Goal: Information Seeking & Learning: Learn about a topic

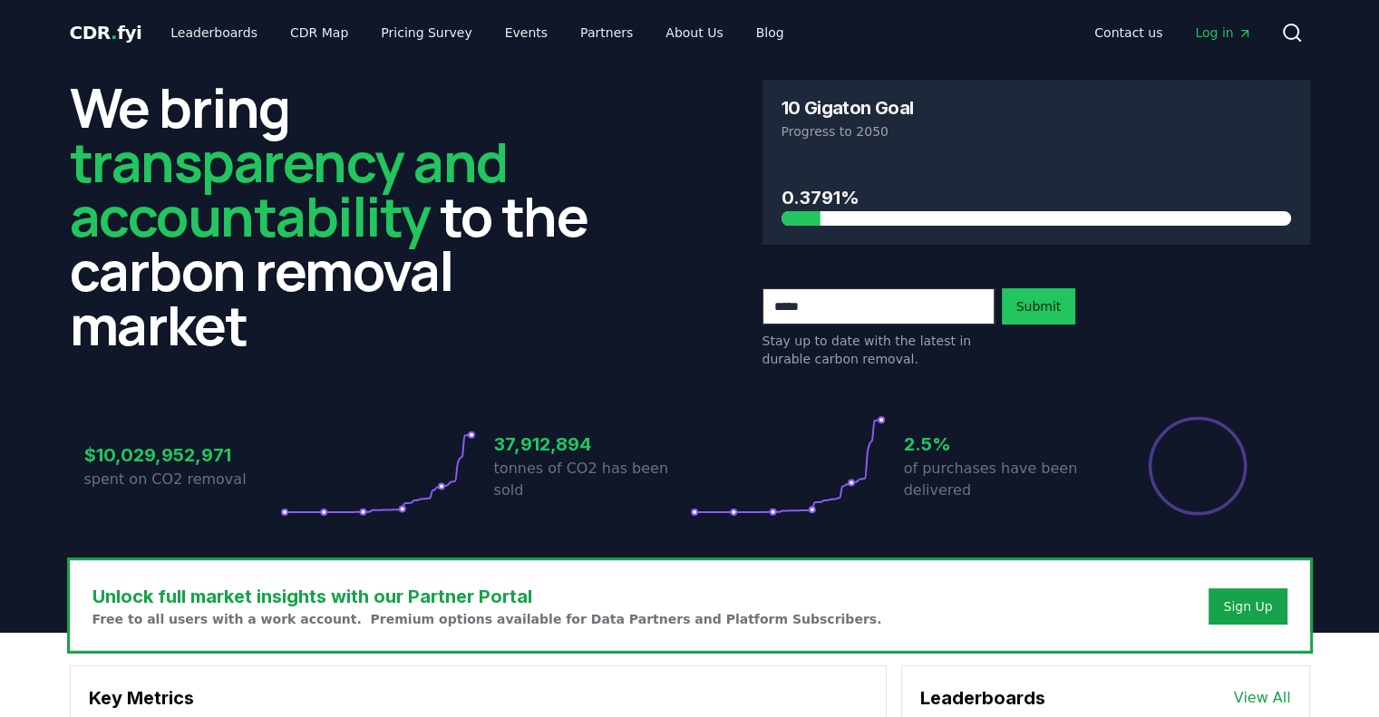
click at [1228, 36] on span "Log in" at bounding box center [1223, 33] width 56 height 18
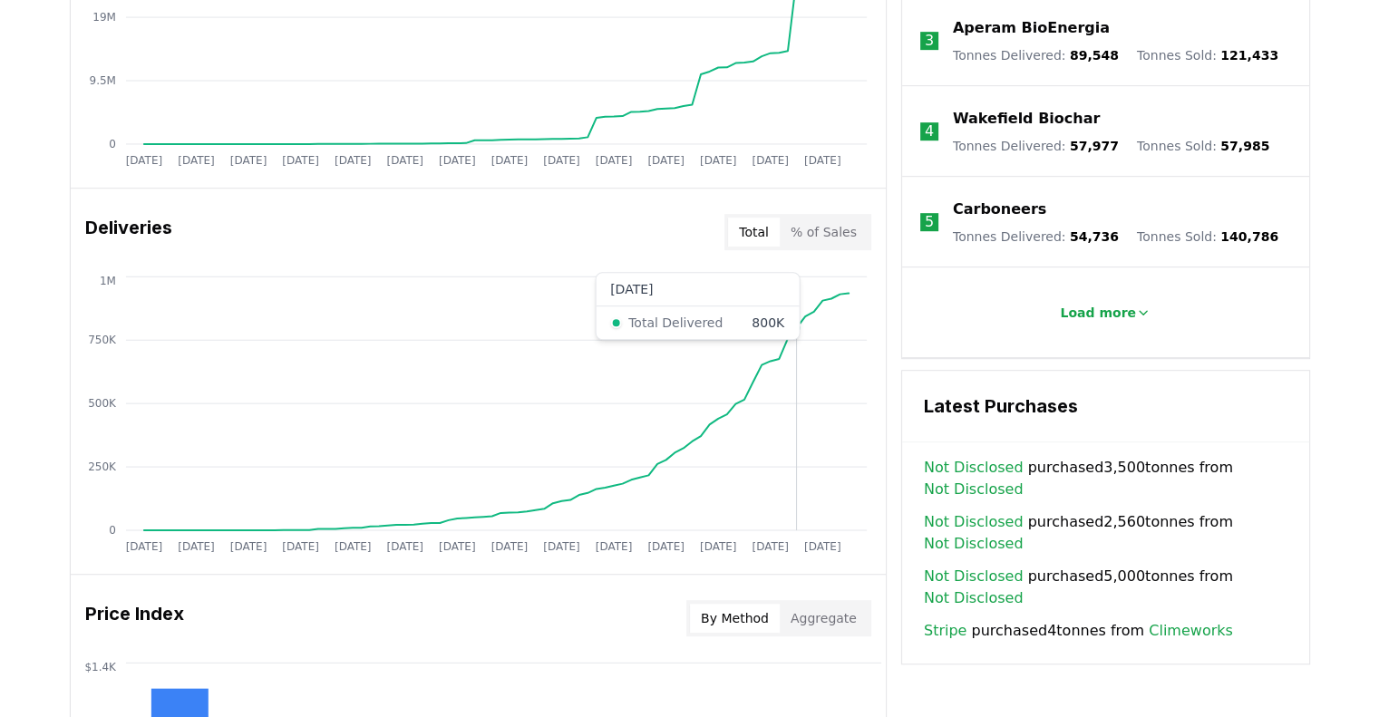
scroll to position [906, 0]
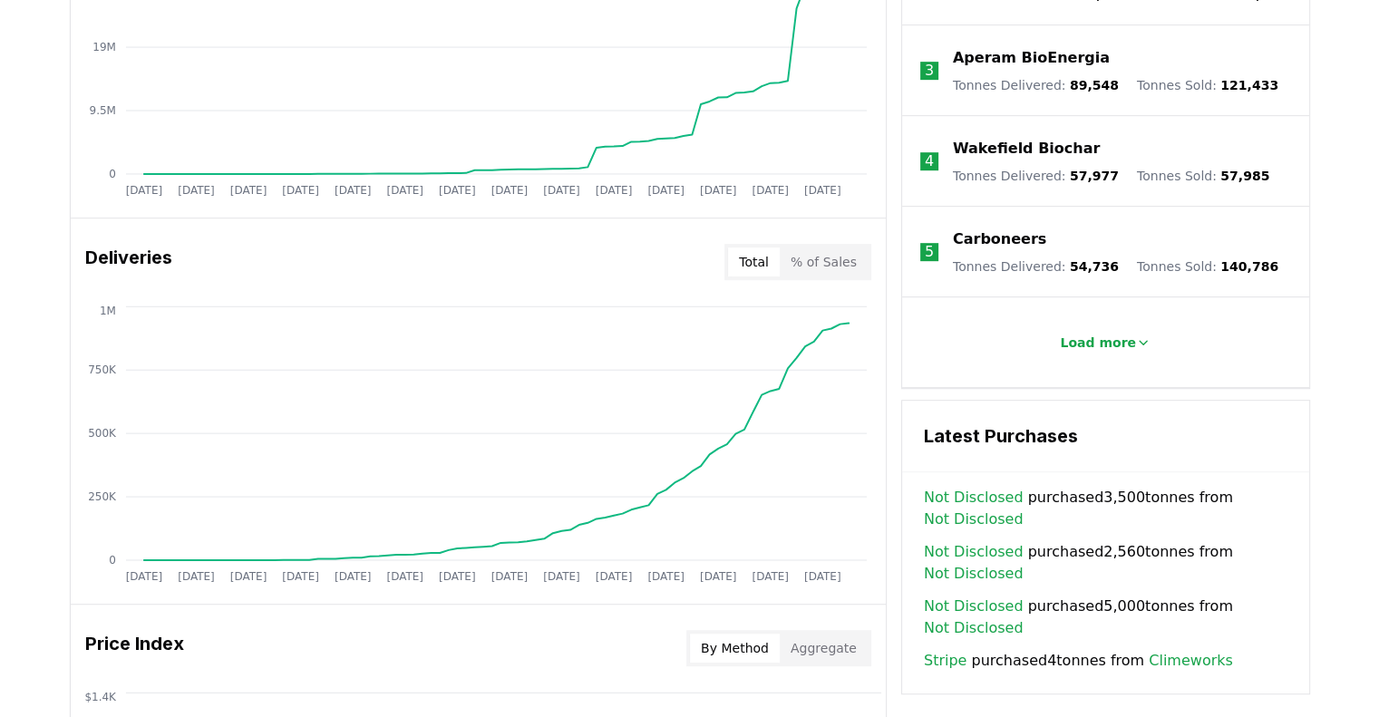
click at [736, 253] on button "Total" at bounding box center [754, 261] width 52 height 29
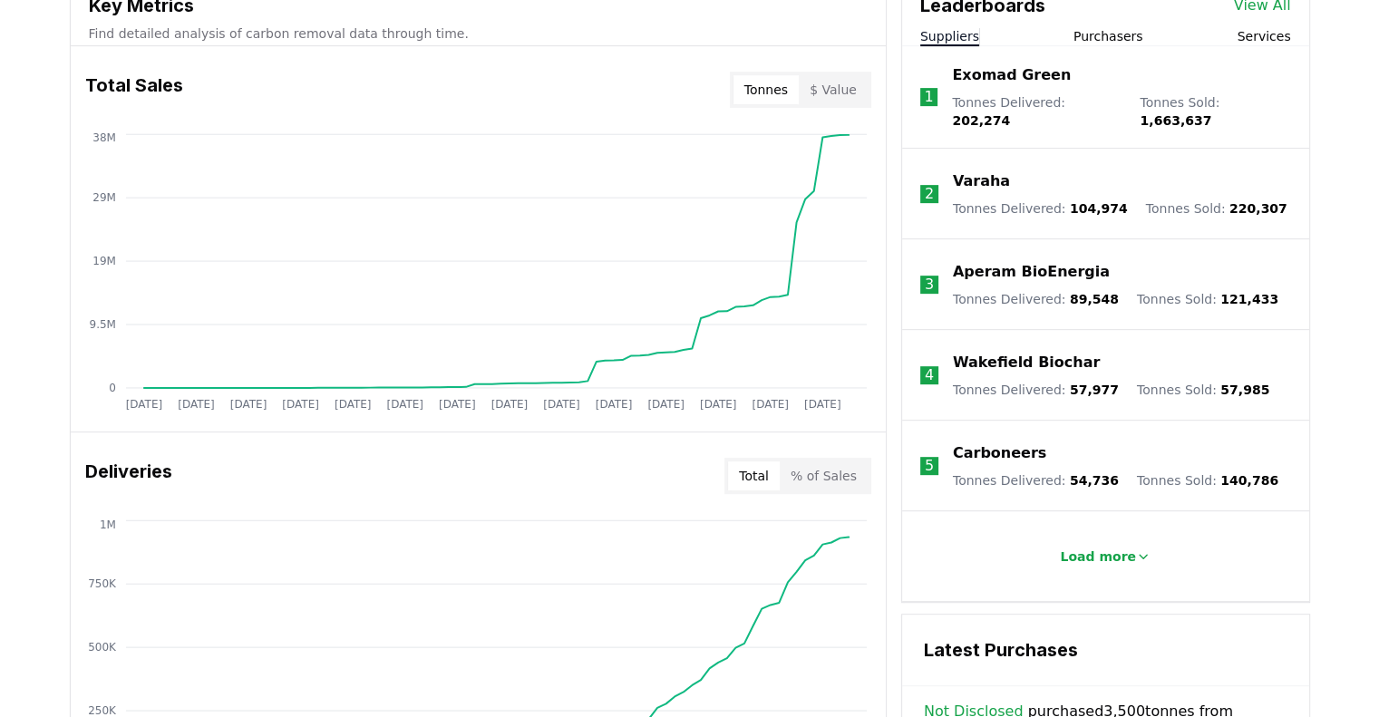
scroll to position [725, 0]
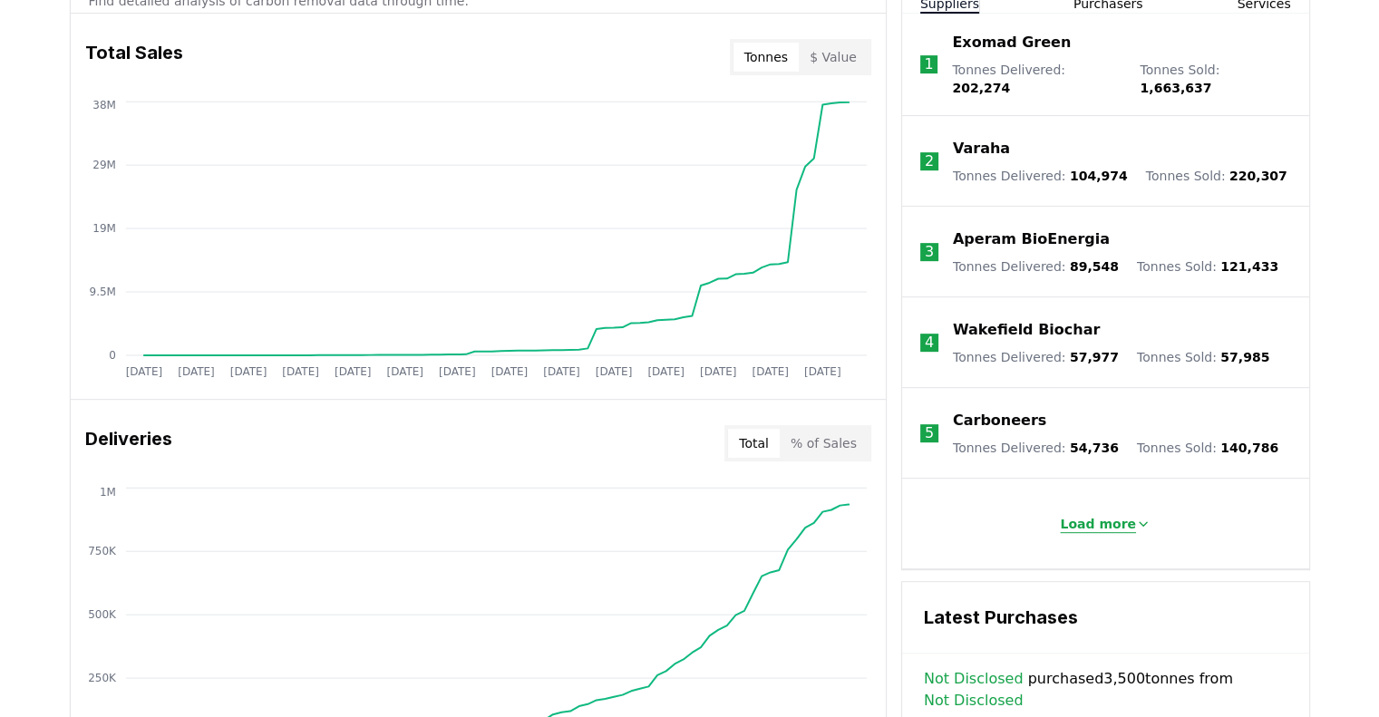
click at [1096, 515] on p "Load more" at bounding box center [1098, 524] width 76 height 18
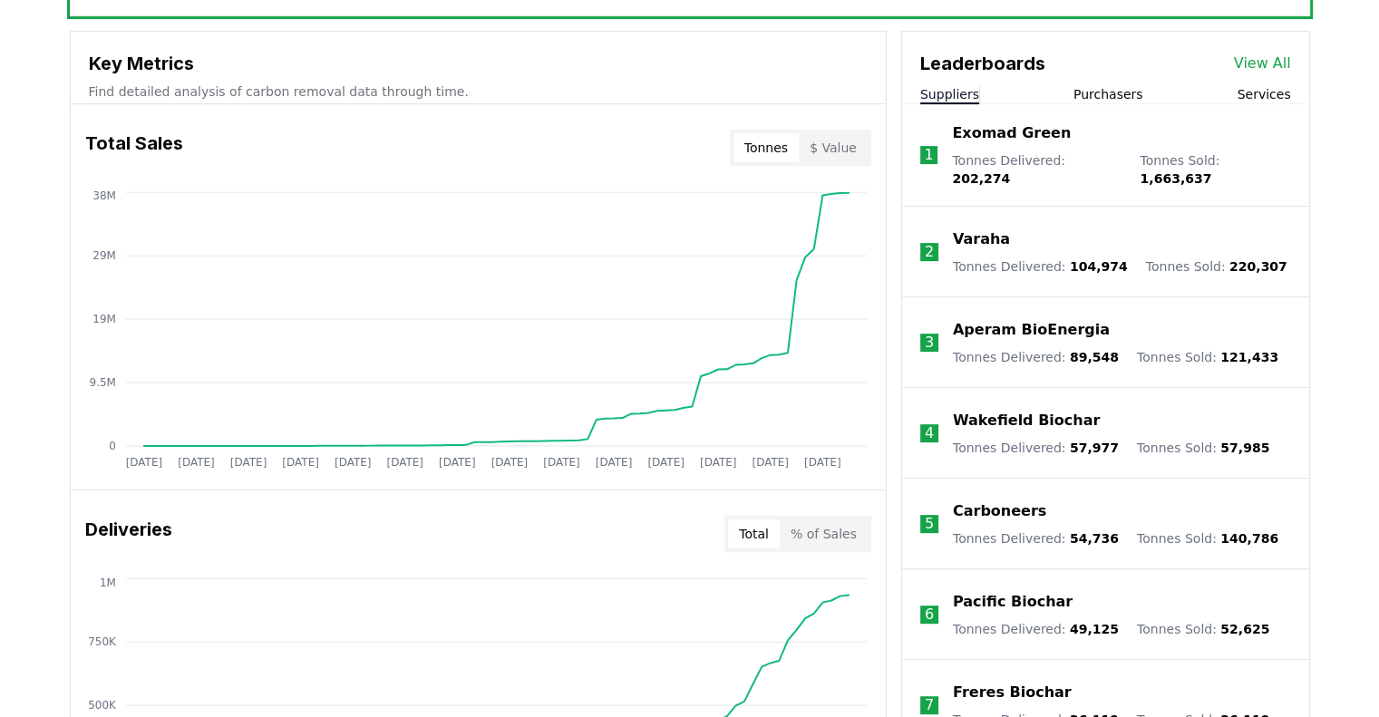
scroll to position [544, 0]
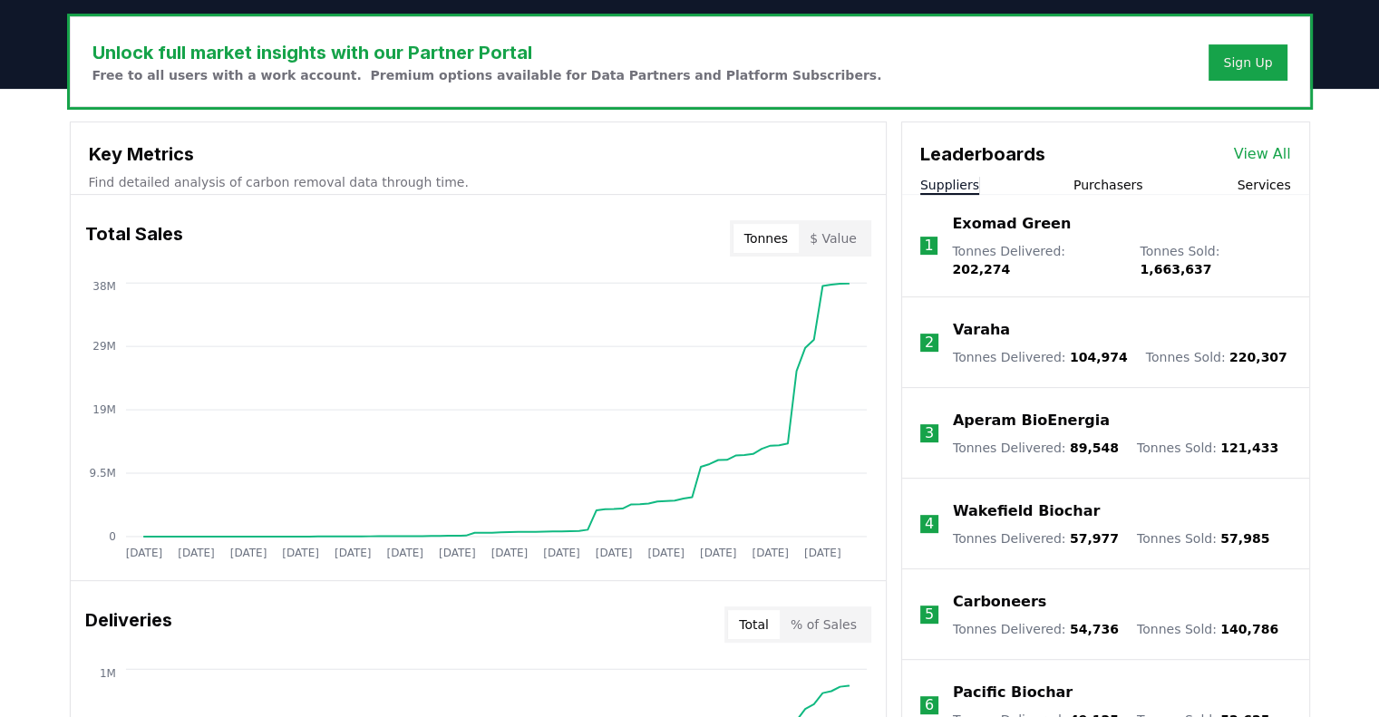
click at [1280, 146] on link "View All" at bounding box center [1262, 154] width 57 height 22
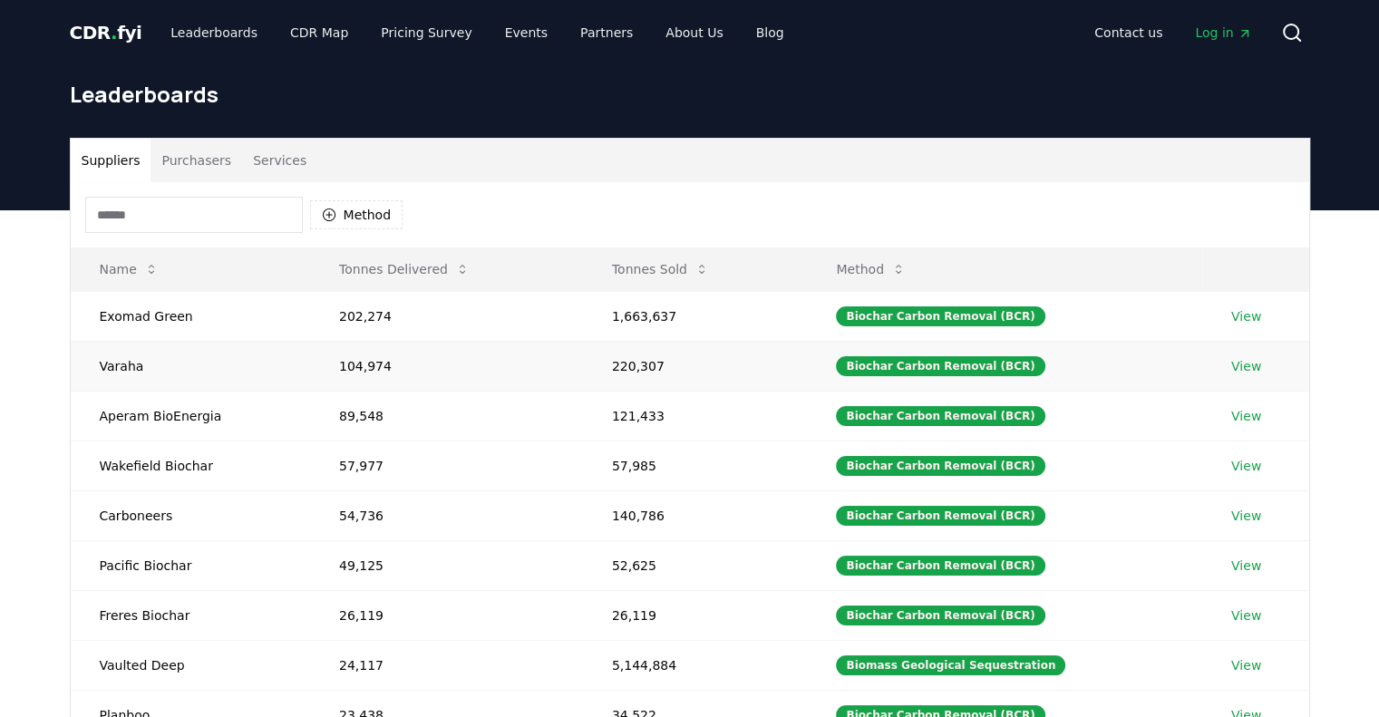
click at [1242, 371] on link "View" at bounding box center [1246, 366] width 30 height 18
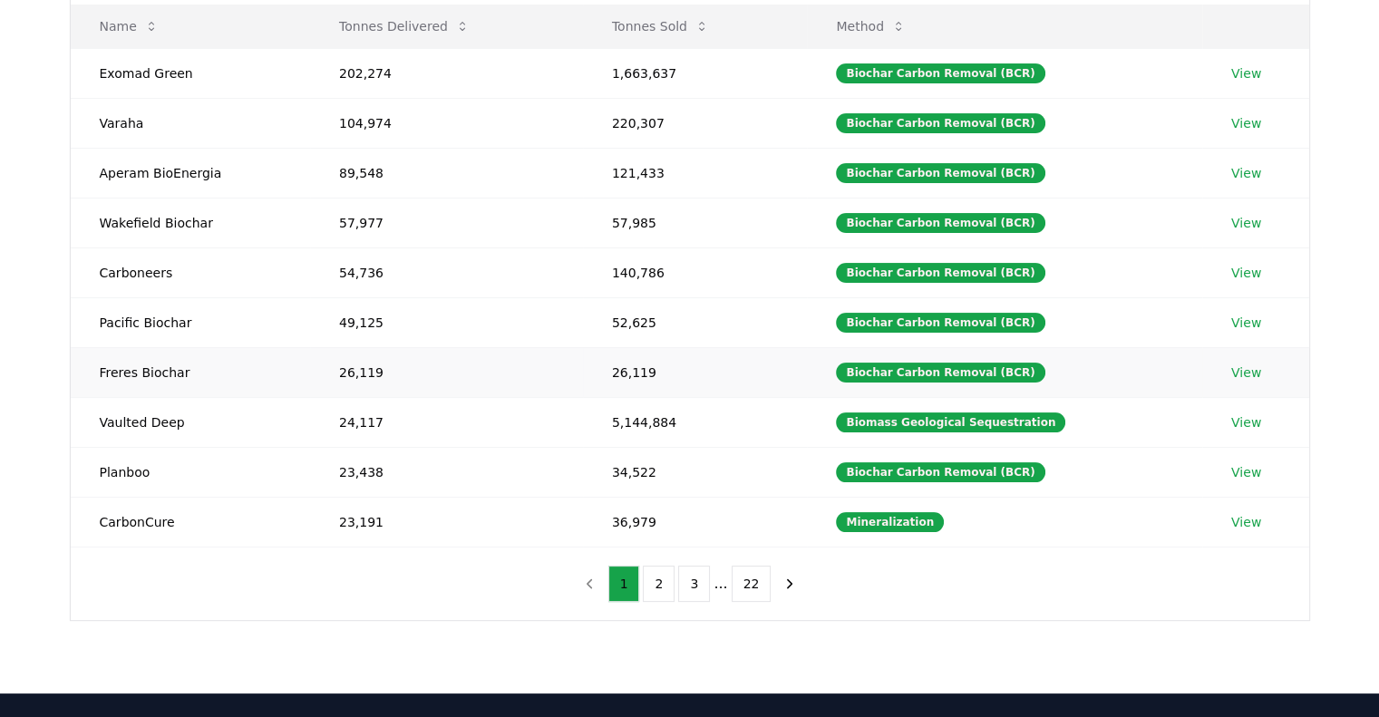
scroll to position [272, 0]
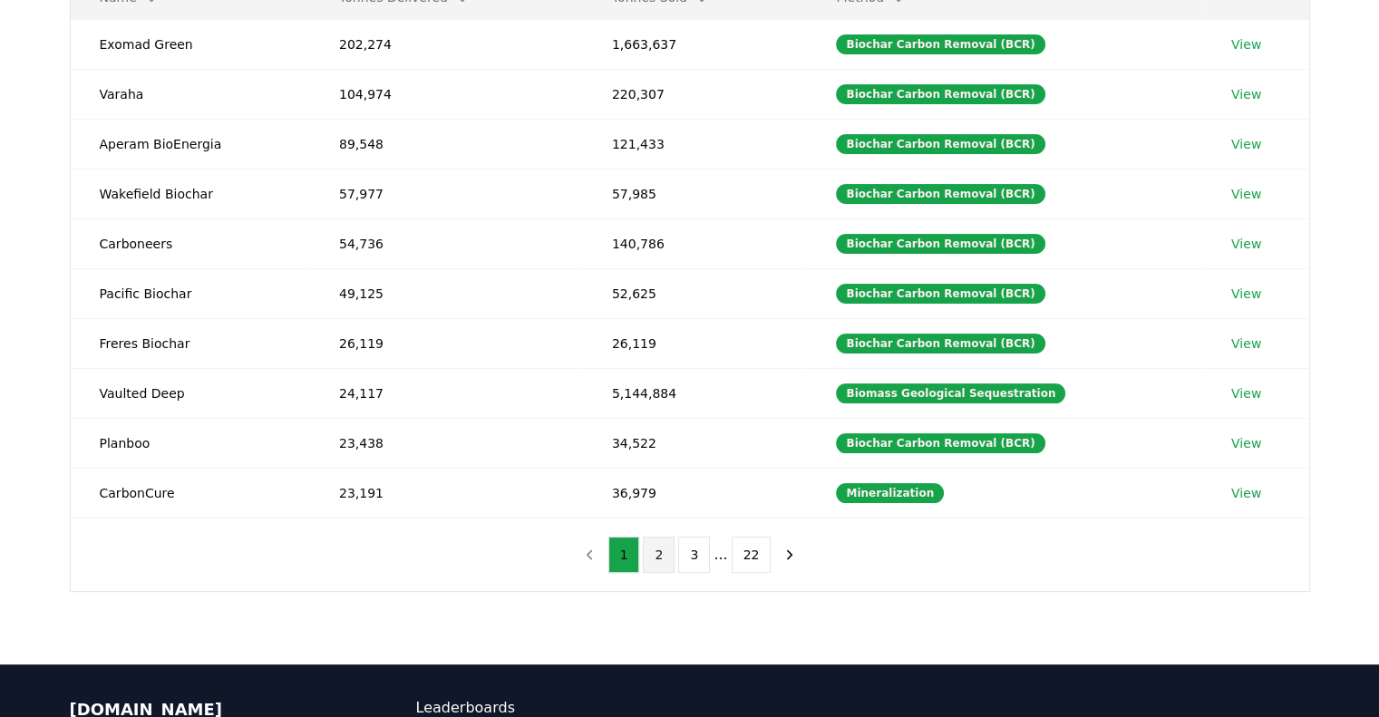
click at [667, 546] on button "2" at bounding box center [659, 555] width 32 height 36
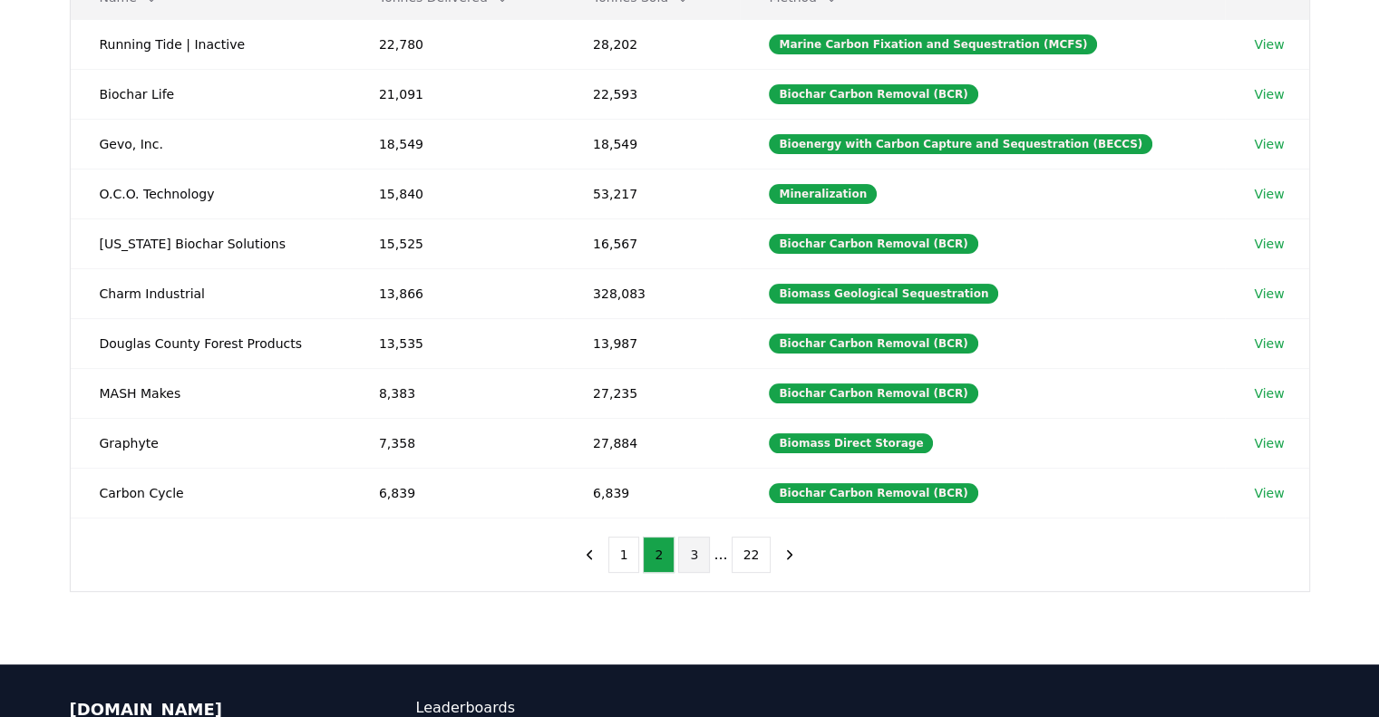
click at [700, 565] on button "3" at bounding box center [694, 555] width 32 height 36
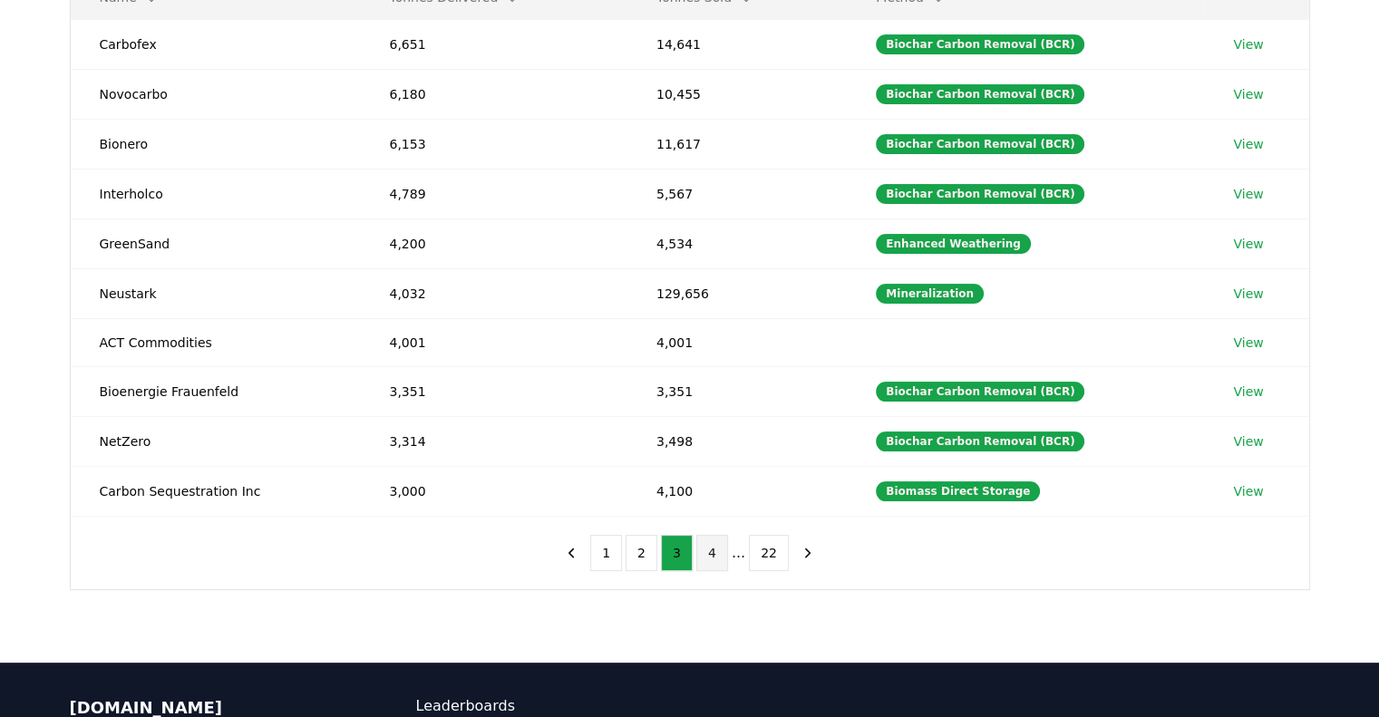
click at [707, 557] on button "4" at bounding box center [712, 553] width 32 height 36
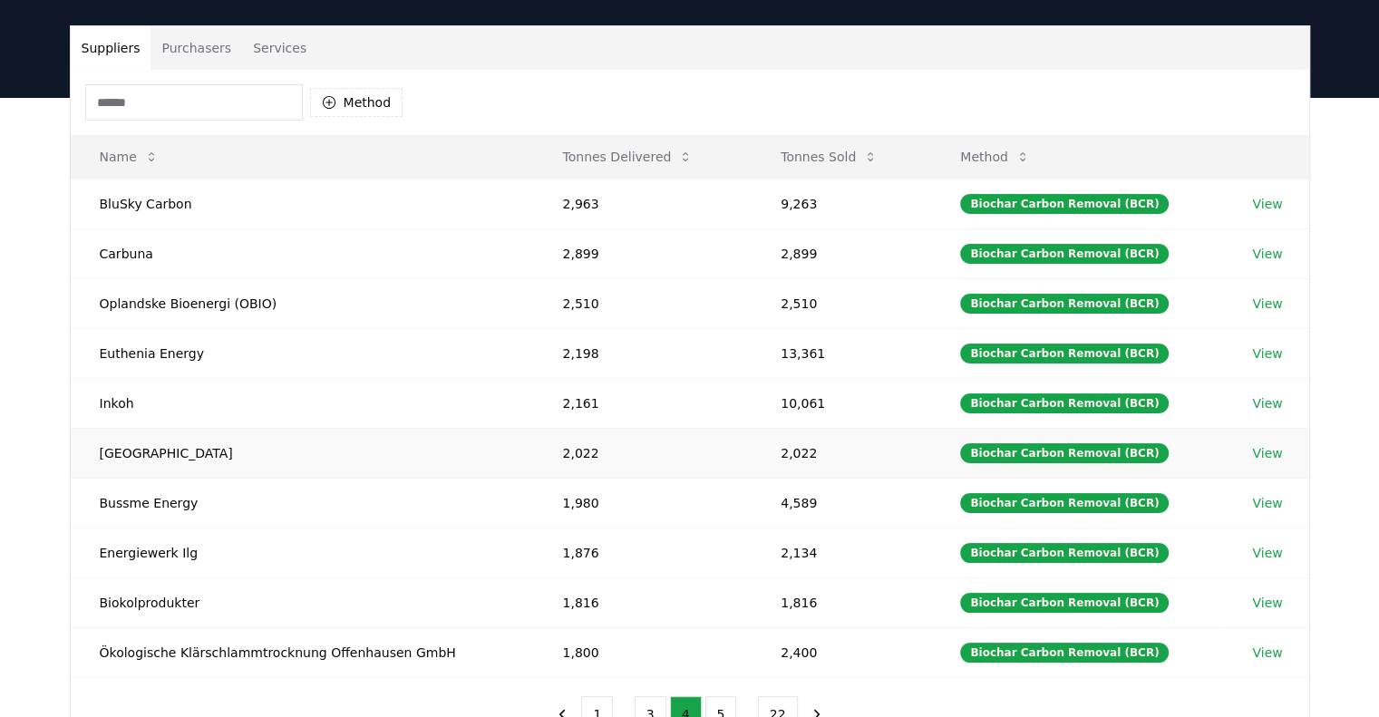
scroll to position [0, 0]
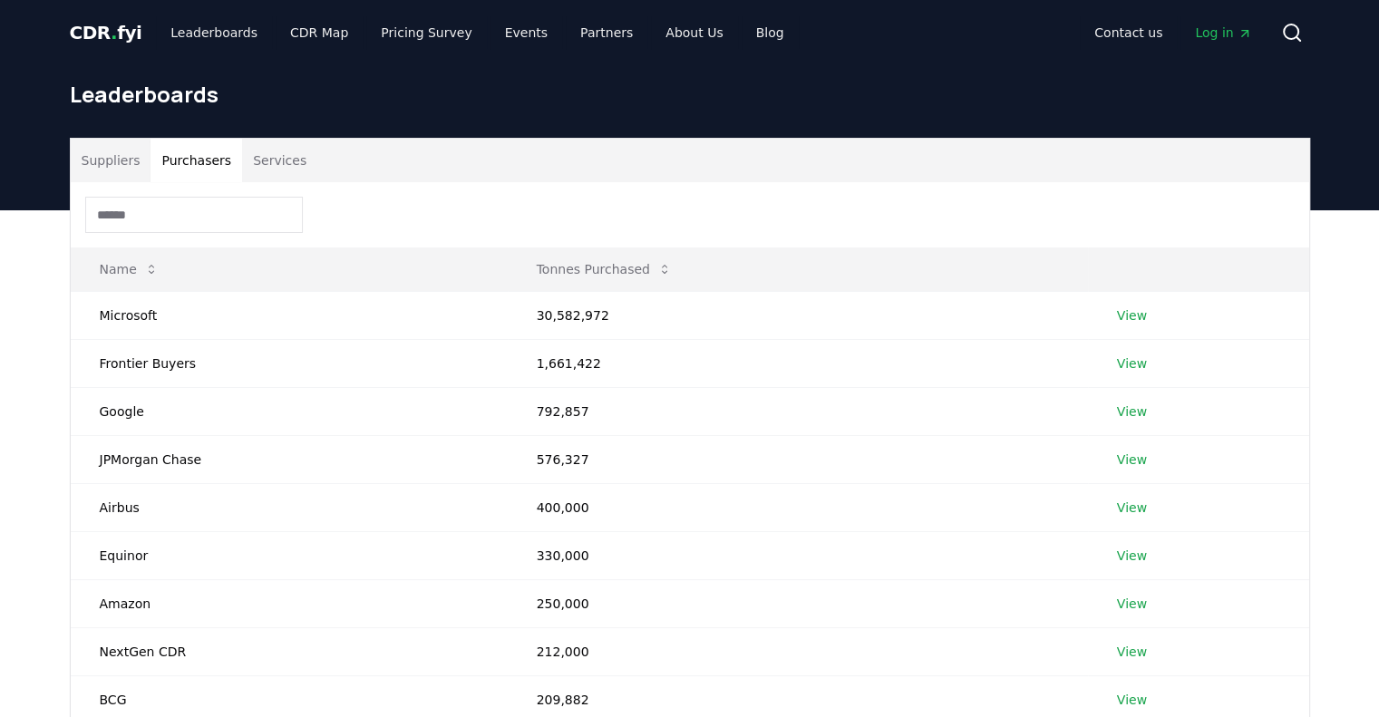
click at [199, 158] on button "Purchasers" at bounding box center [196, 161] width 92 height 44
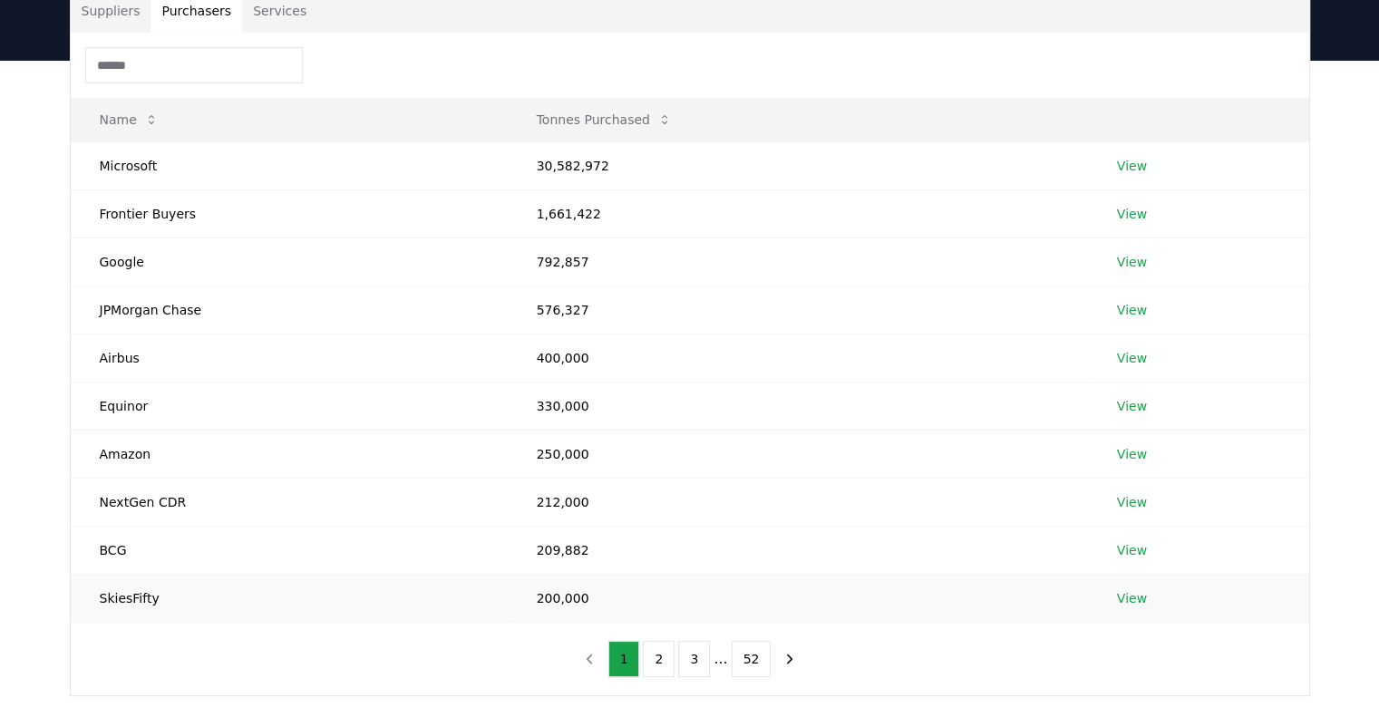
scroll to position [181, 0]
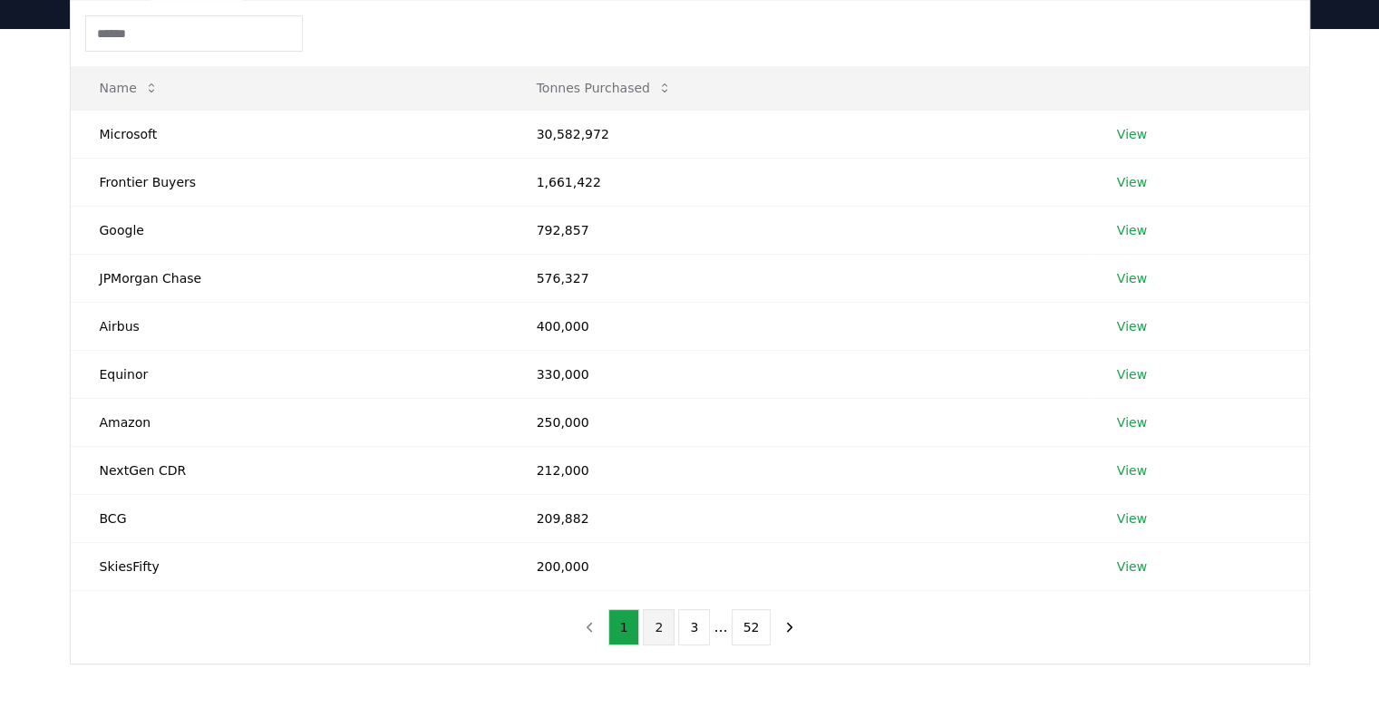
click at [647, 617] on button "2" at bounding box center [659, 627] width 32 height 36
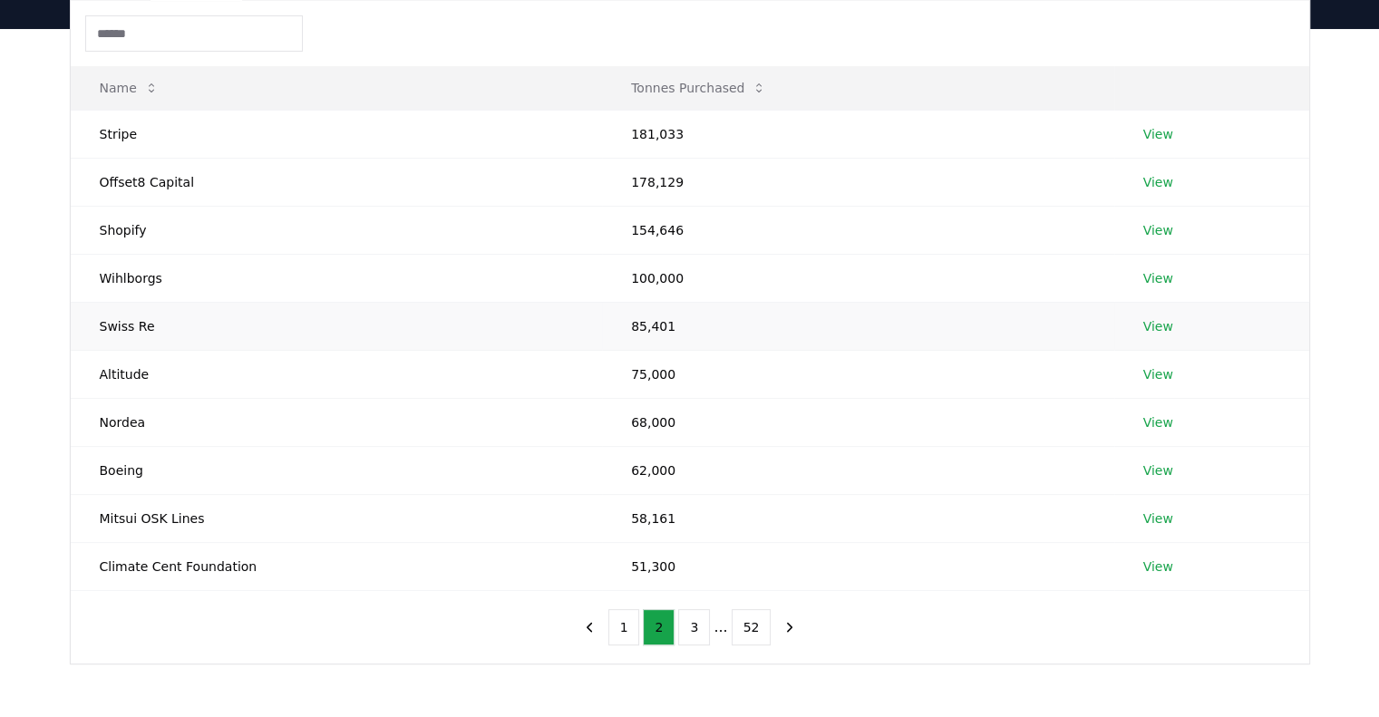
click at [135, 325] on td "Swiss Re" at bounding box center [337, 326] width 532 height 48
click at [1149, 325] on link "View" at bounding box center [1158, 326] width 30 height 18
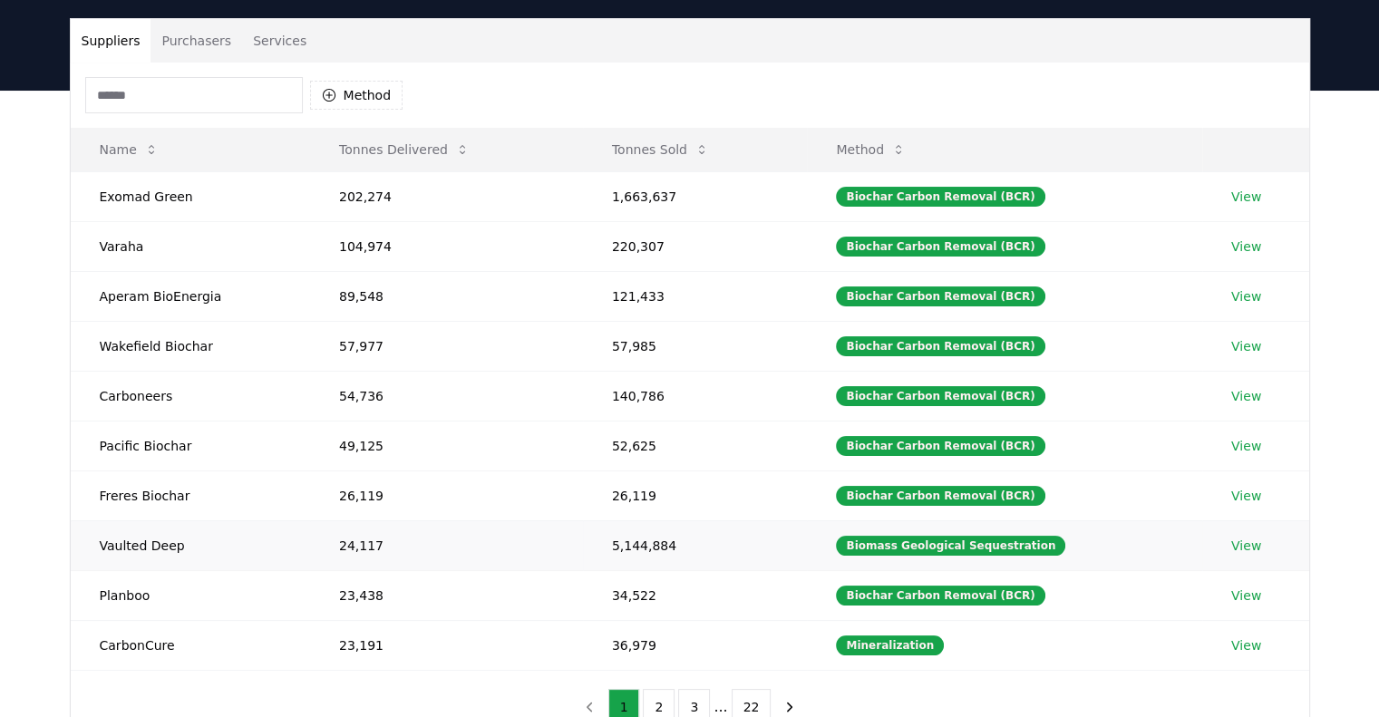
scroll to position [91, 0]
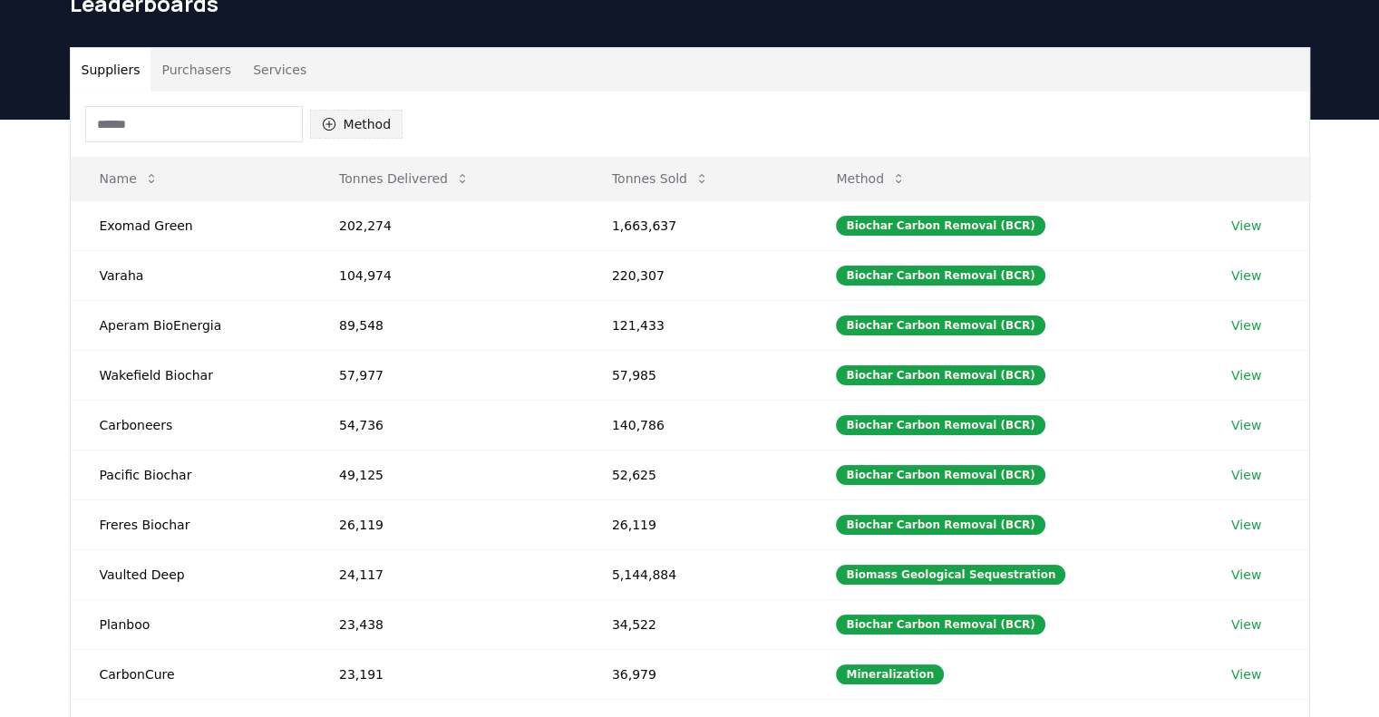
click at [375, 132] on button "Method" at bounding box center [356, 124] width 93 height 29
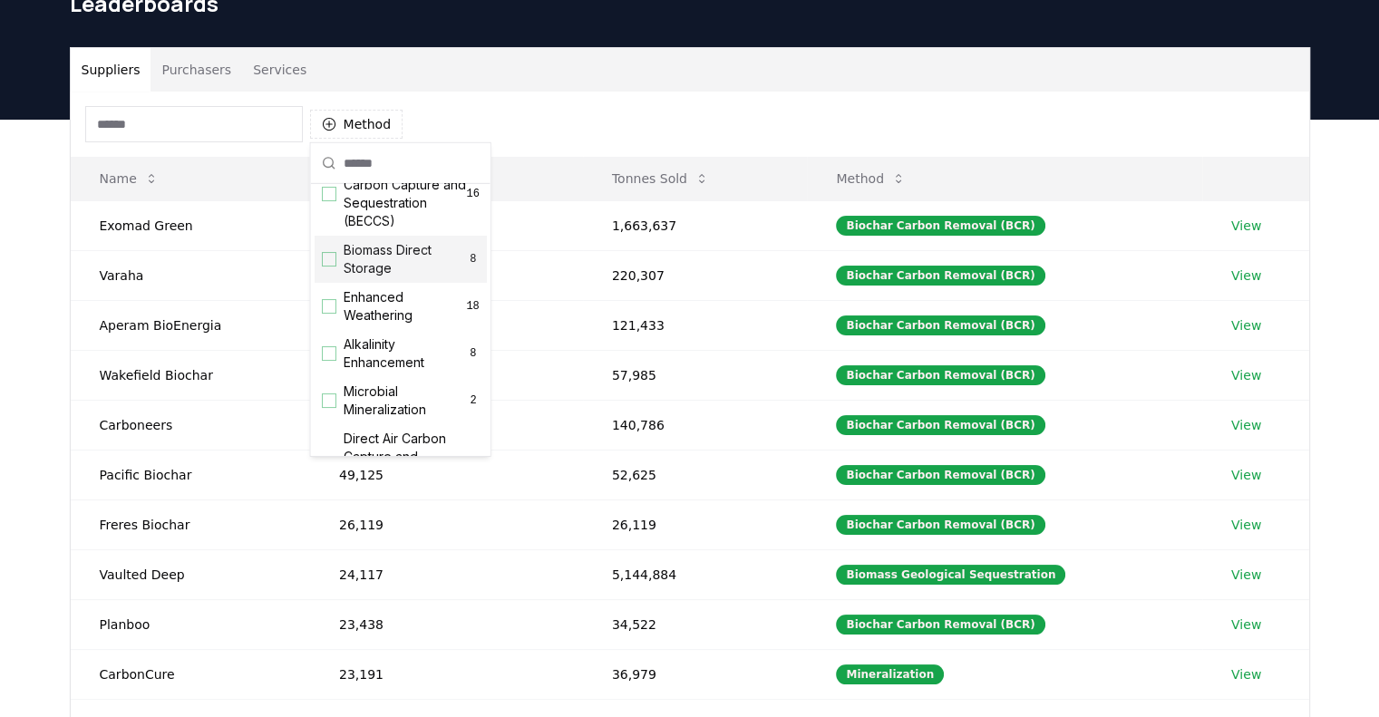
scroll to position [272, 0]
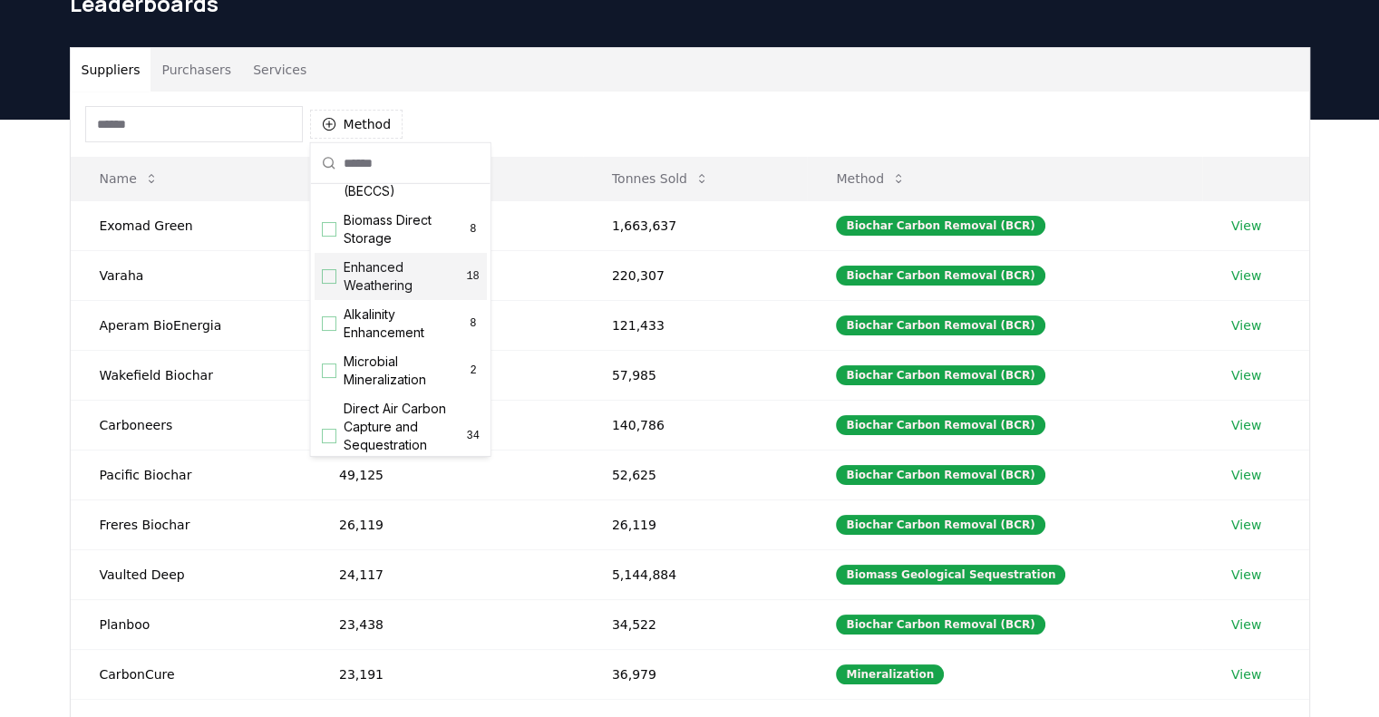
click at [366, 295] on span "Enhanced Weathering" at bounding box center [405, 276] width 122 height 36
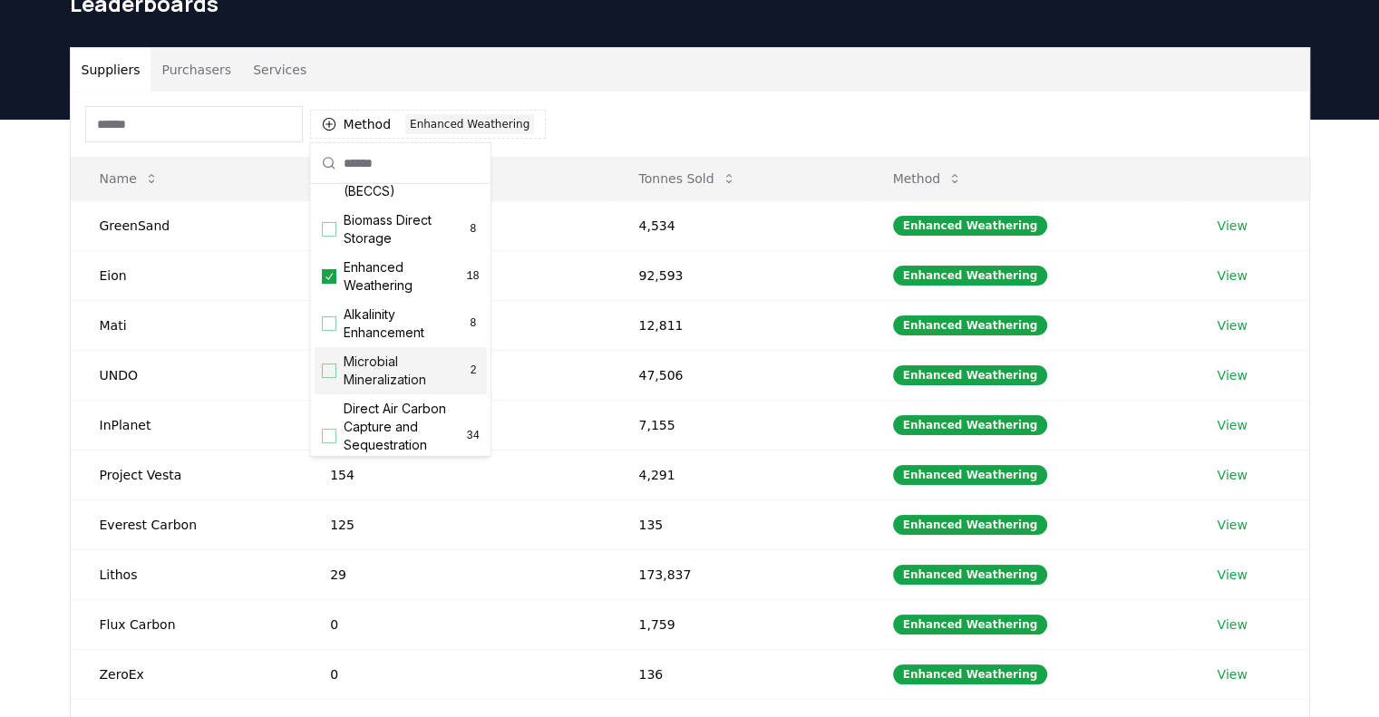
click at [26, 385] on div "Suppliers Purchasers Services Method 1 Enhanced Weathering Name Tonnes Delivere…" at bounding box center [689, 483] width 1379 height 726
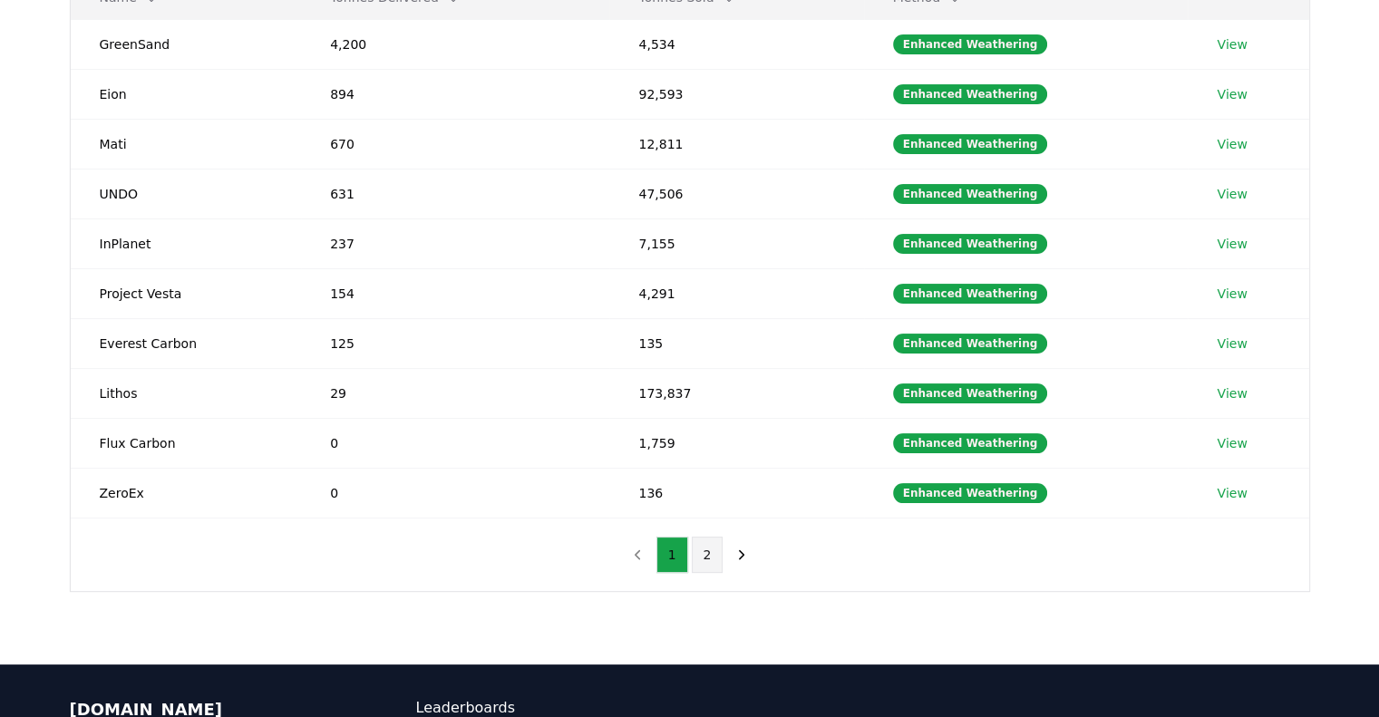
click at [700, 561] on button "2" at bounding box center [708, 555] width 32 height 36
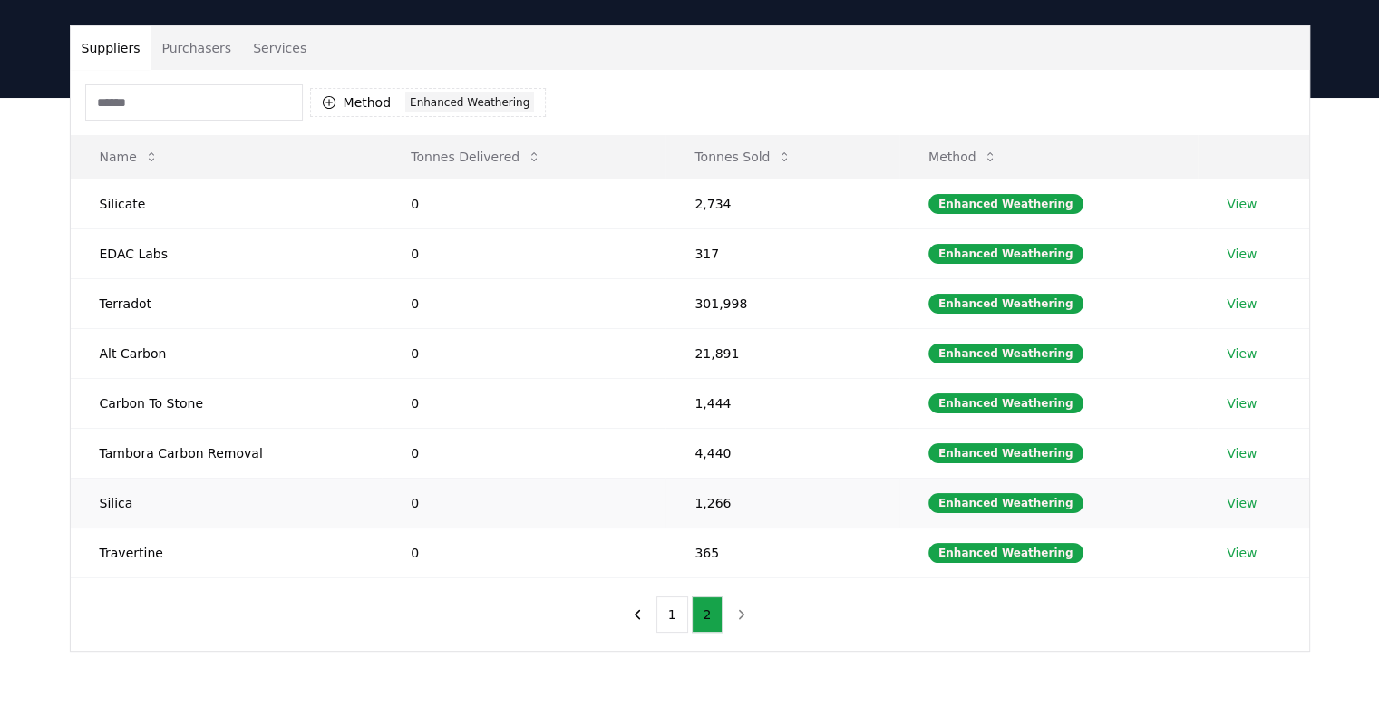
scroll to position [91, 0]
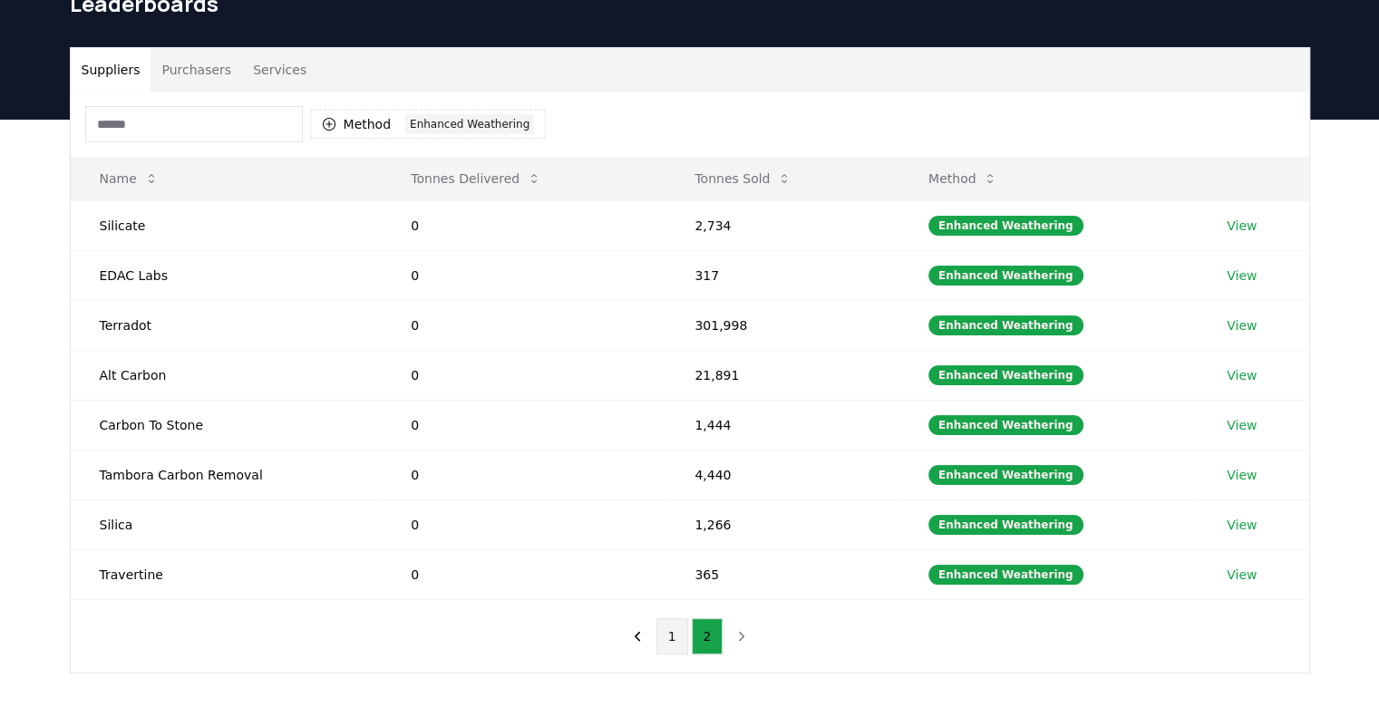
click at [660, 630] on button "1" at bounding box center [672, 636] width 32 height 36
